Goal: Task Accomplishment & Management: Manage account settings

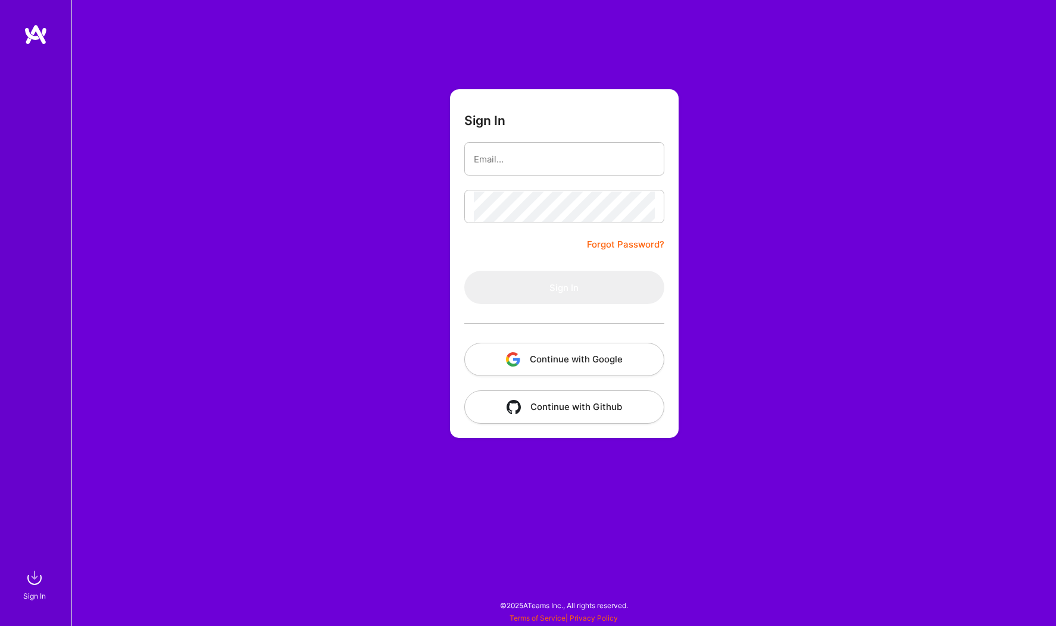
type input "[EMAIL_ADDRESS][DOMAIN_NAME]"
click at [643, 210] on keeper-lock "Open Keeper Popup" at bounding box center [646, 206] width 14 height 14
drag, startPoint x: 731, startPoint y: 245, endPoint x: 726, endPoint y: 236, distance: 9.6
click at [730, 245] on div "Sign In [EMAIL_ADDRESS][DOMAIN_NAME] Forgot Password? Sign In Continue with Goo…" at bounding box center [563, 313] width 984 height 626
click at [639, 210] on keeper-lock "Open Keeper Popup" at bounding box center [646, 206] width 14 height 14
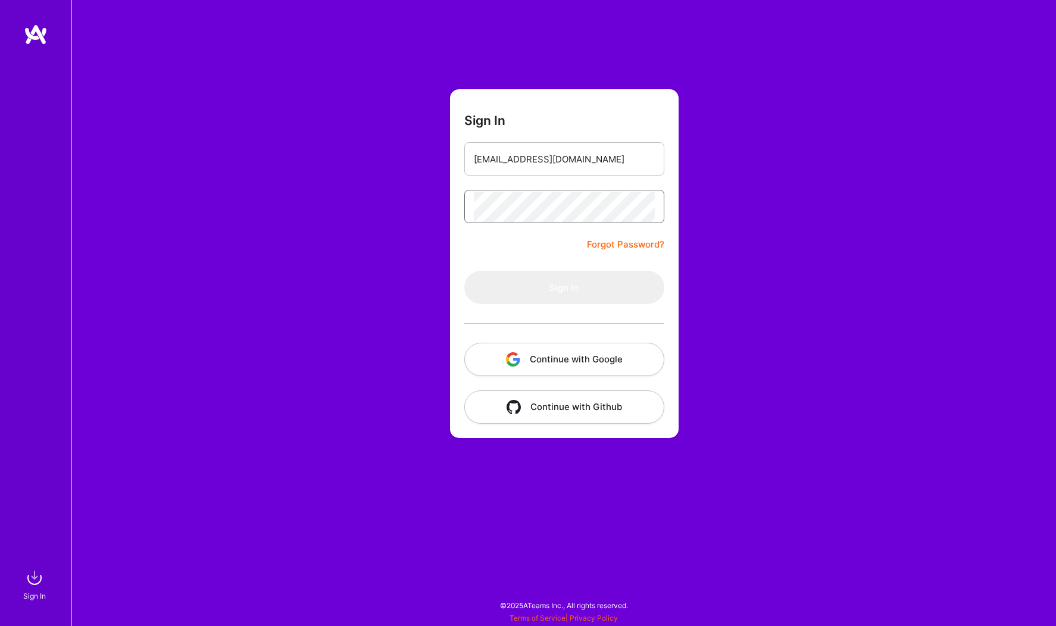
click at [644, 208] on keeper-lock "Open Keeper Popup" at bounding box center [646, 206] width 14 height 14
click at [736, 252] on div "Sign In [EMAIL_ADDRESS][DOMAIN_NAME] Forgot Password? Sign In Continue with Goo…" at bounding box center [563, 313] width 984 height 626
click at [567, 298] on button "Sign In" at bounding box center [564, 287] width 200 height 33
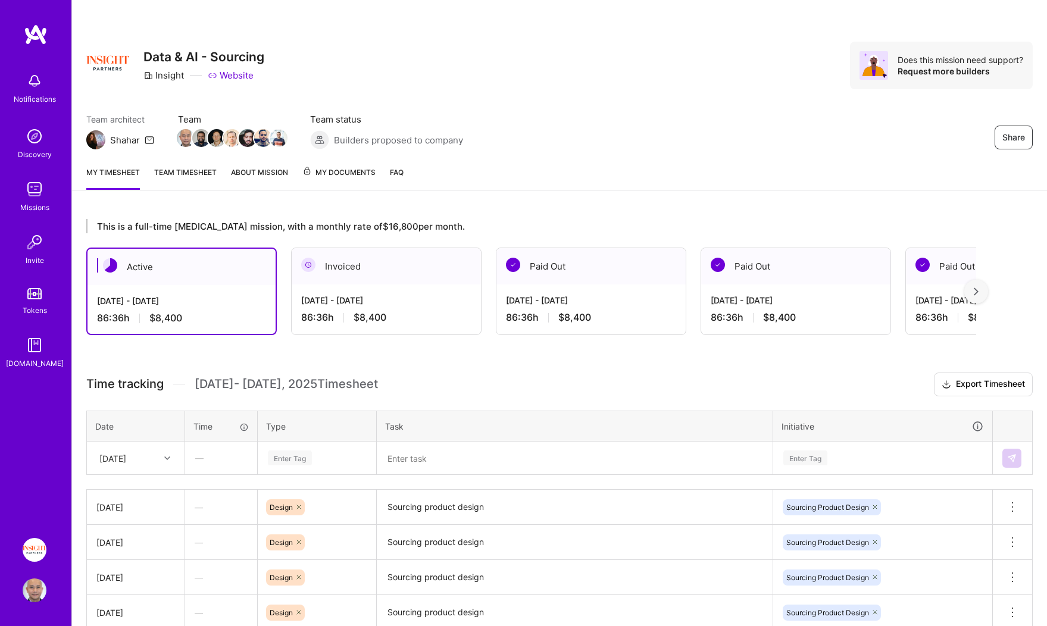
click at [408, 311] on div "86:36 h $8,400" at bounding box center [386, 317] width 170 height 12
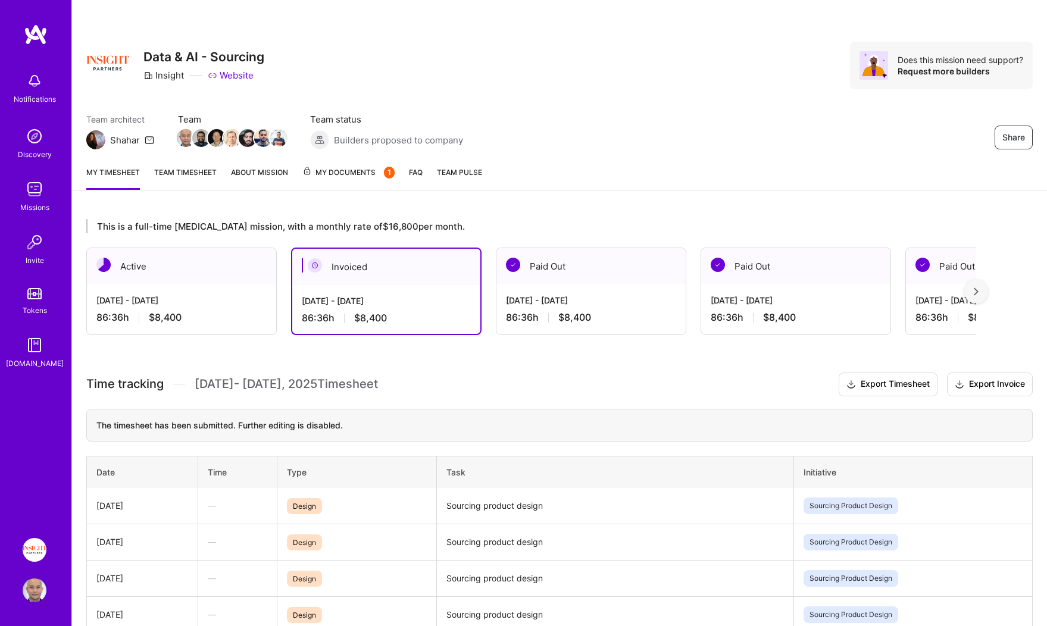
click at [211, 313] on div "86:36 h $8,400" at bounding box center [181, 317] width 170 height 12
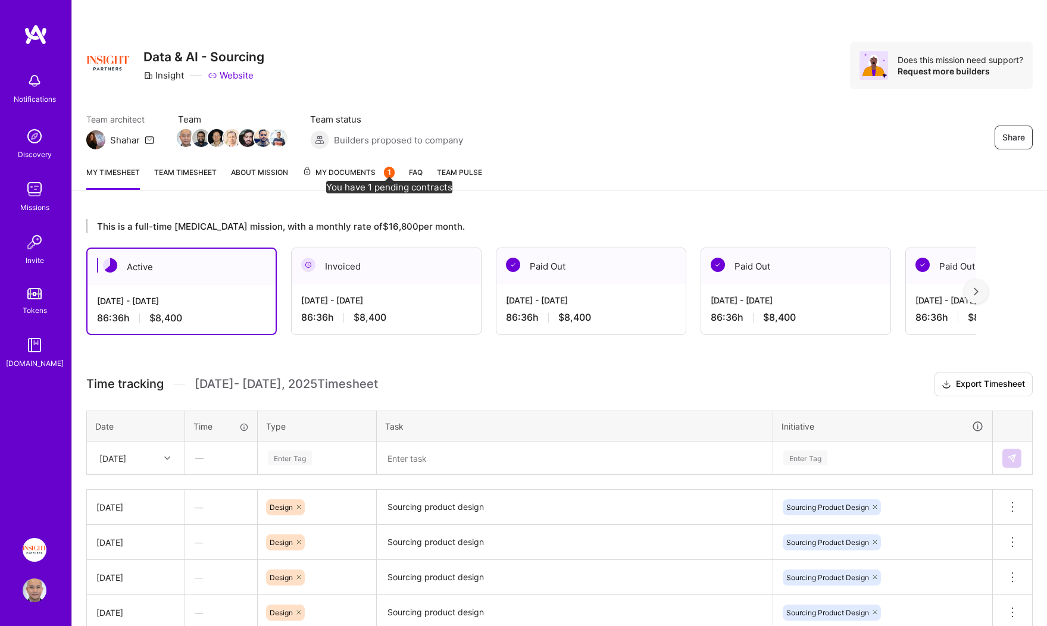
click at [387, 170] on div "1" at bounding box center [389, 173] width 11 height 12
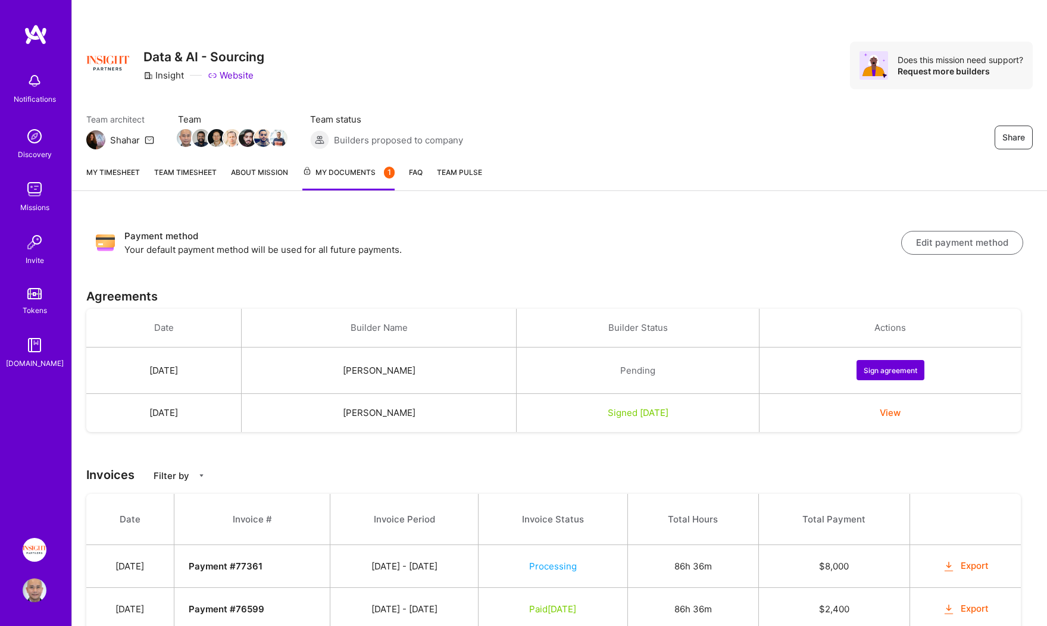
click at [129, 174] on link "My timesheet" at bounding box center [113, 178] width 54 height 24
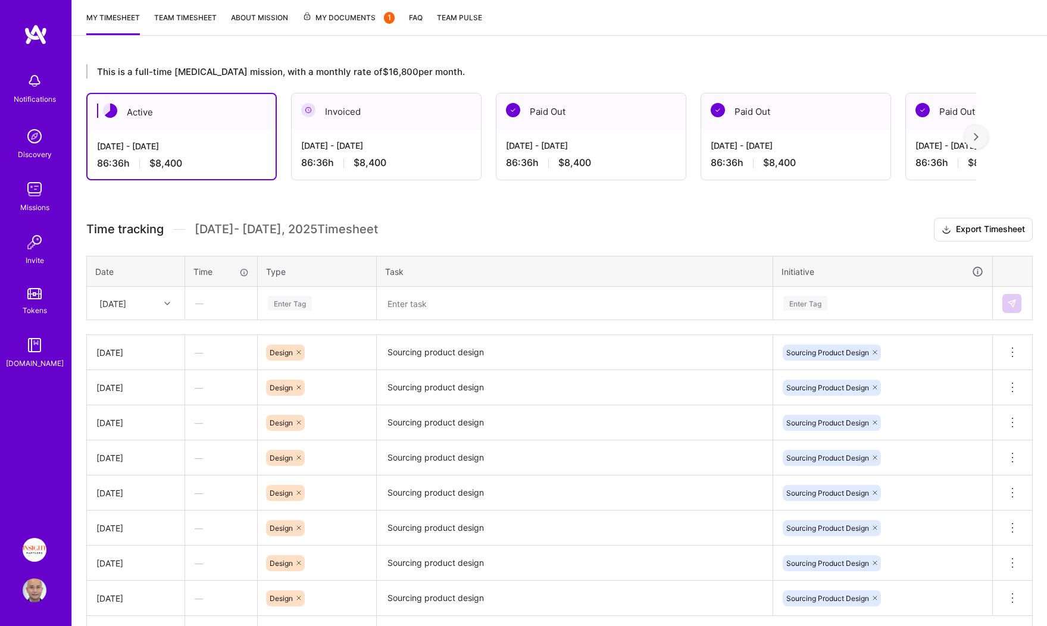
scroll to position [234, 0]
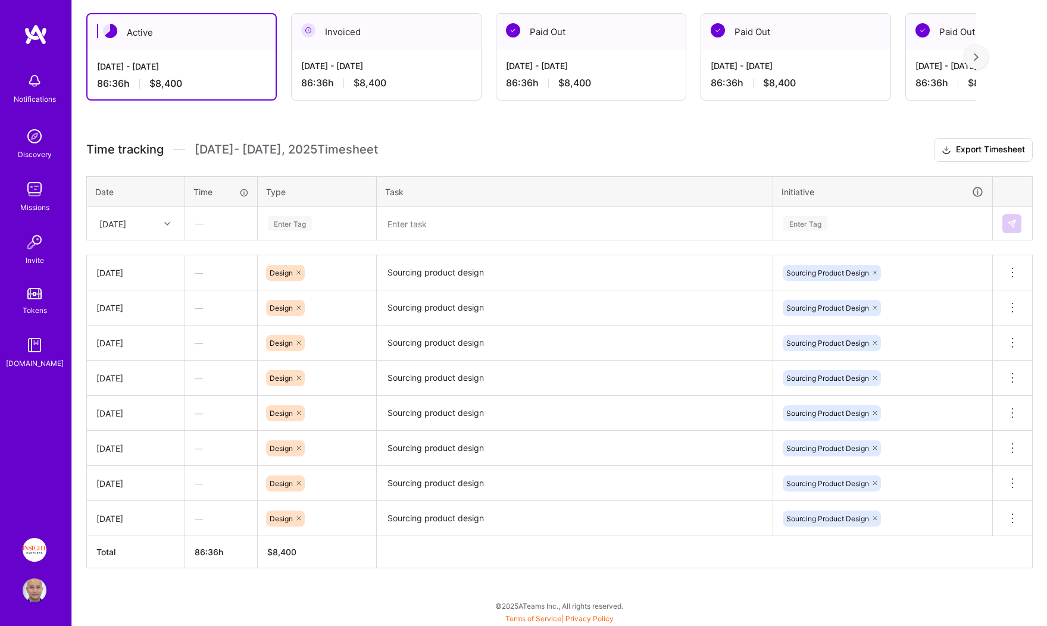
click at [130, 276] on div "[DATE]" at bounding box center [135, 273] width 79 height 12
click at [165, 273] on div "[DATE]" at bounding box center [135, 273] width 79 height 12
click at [221, 274] on div "—" at bounding box center [221, 273] width 72 height 32
click at [141, 275] on div "[DATE]" at bounding box center [135, 273] width 79 height 12
click at [208, 277] on div "—" at bounding box center [221, 273] width 72 height 32
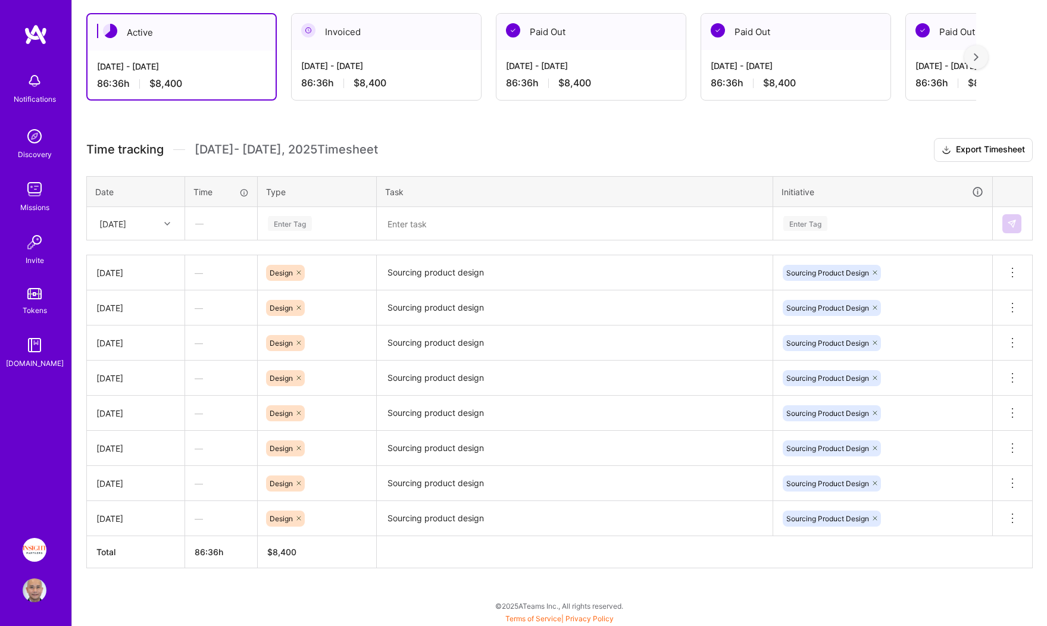
click at [131, 276] on div "[DATE]" at bounding box center [135, 273] width 79 height 12
click at [132, 272] on div "[DATE]" at bounding box center [135, 273] width 79 height 12
click at [141, 275] on div "[DATE]" at bounding box center [135, 273] width 79 height 12
